Goal: Task Accomplishment & Management: Use online tool/utility

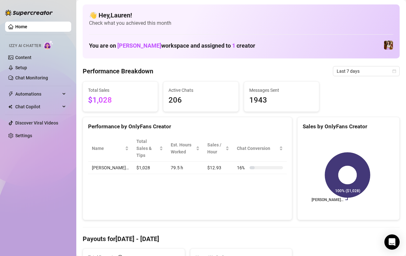
click at [20, 79] on link "Chat Monitoring" at bounding box center [31, 77] width 33 height 5
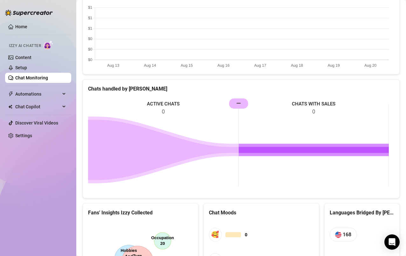
scroll to position [316, 0]
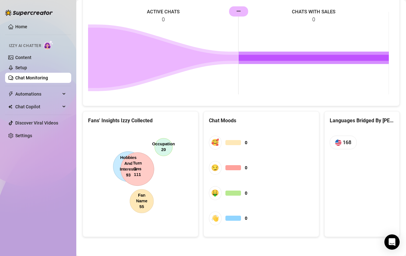
click at [19, 29] on link "Home" at bounding box center [21, 26] width 12 height 5
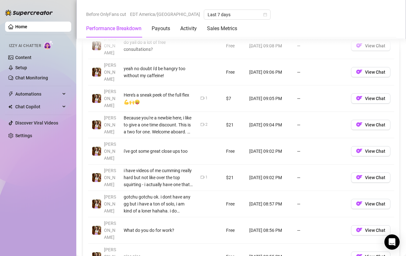
scroll to position [622, 0]
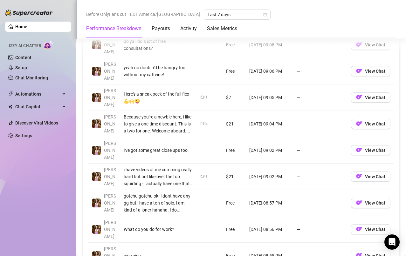
click at [379, 121] on span "View Chat" at bounding box center [375, 123] width 20 height 5
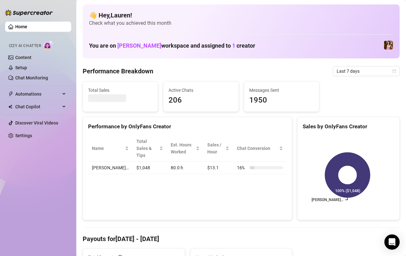
scroll to position [58, 0]
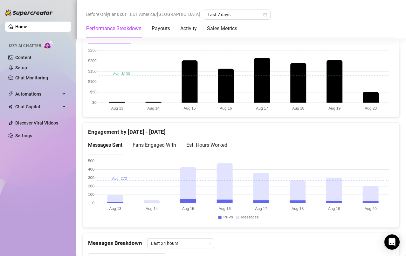
click at [367, 154] on div "Messages Sent Fans Engaged With Est. Hours Worked" at bounding box center [241, 145] width 306 height 18
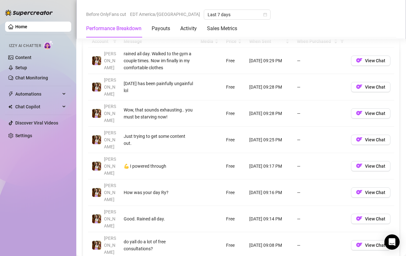
scroll to position [606, 0]
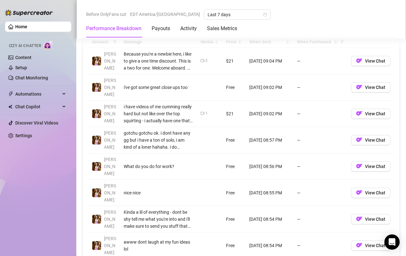
click at [374, 64] on button "View Chat" at bounding box center [370, 61] width 39 height 10
click at [371, 63] on span "View Chat" at bounding box center [375, 61] width 20 height 5
